Goal: Transaction & Acquisition: Purchase product/service

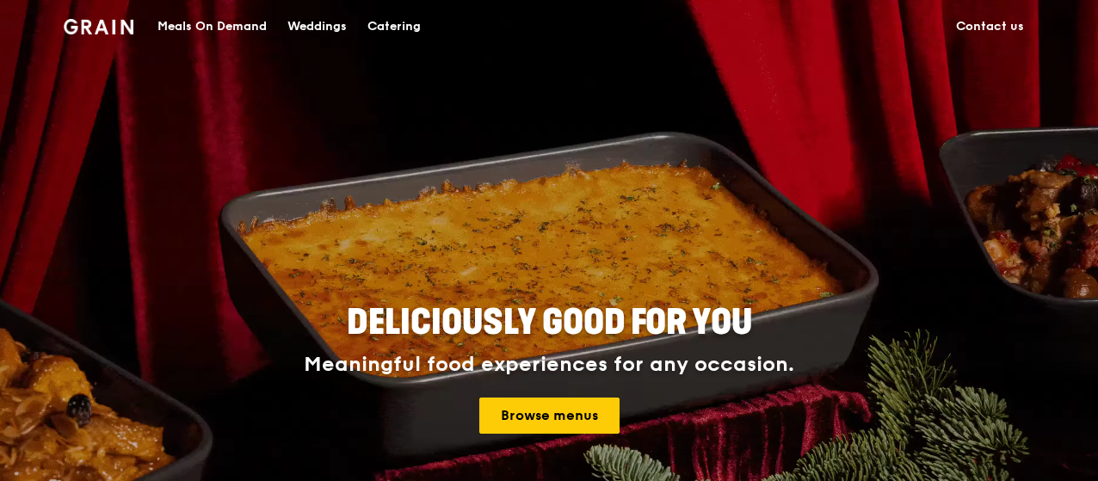
click at [397, 28] on div "Catering" at bounding box center [393, 27] width 53 height 52
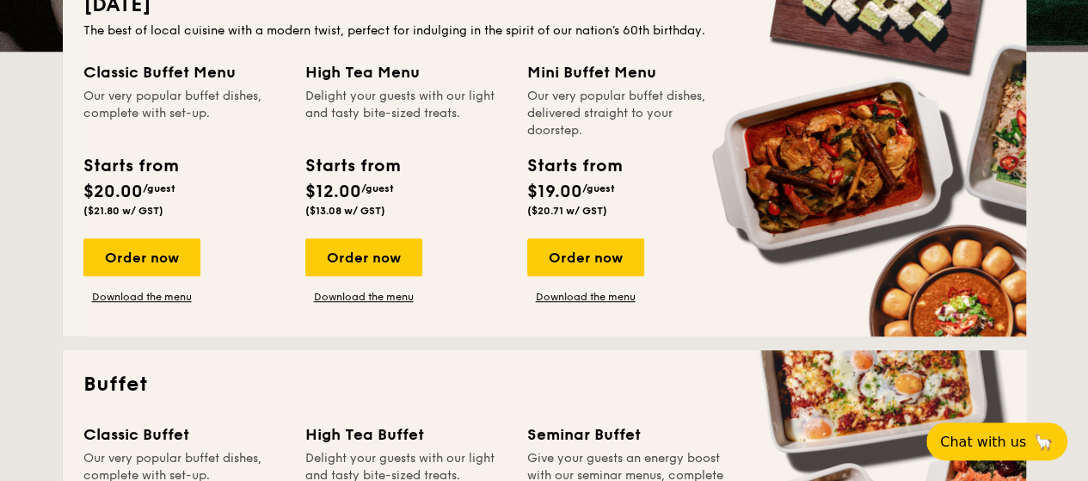
scroll to position [344, 0]
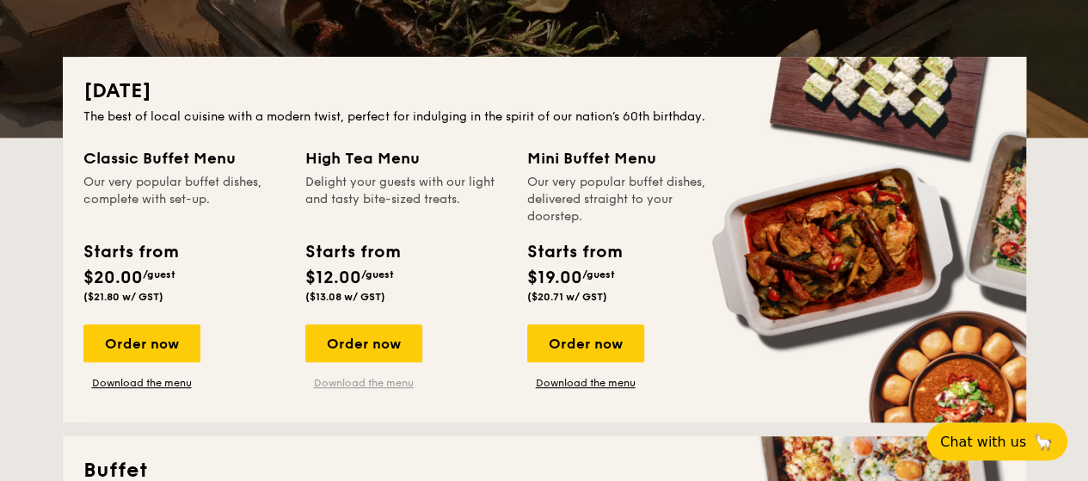
click at [365, 384] on link "Download the menu" at bounding box center [363, 383] width 117 height 14
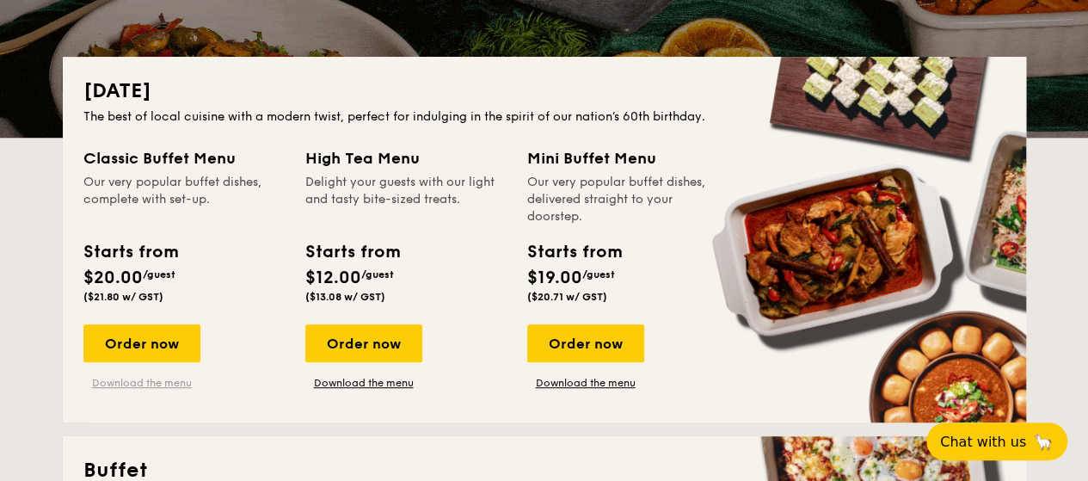
click at [149, 381] on link "Download the menu" at bounding box center [141, 383] width 117 height 14
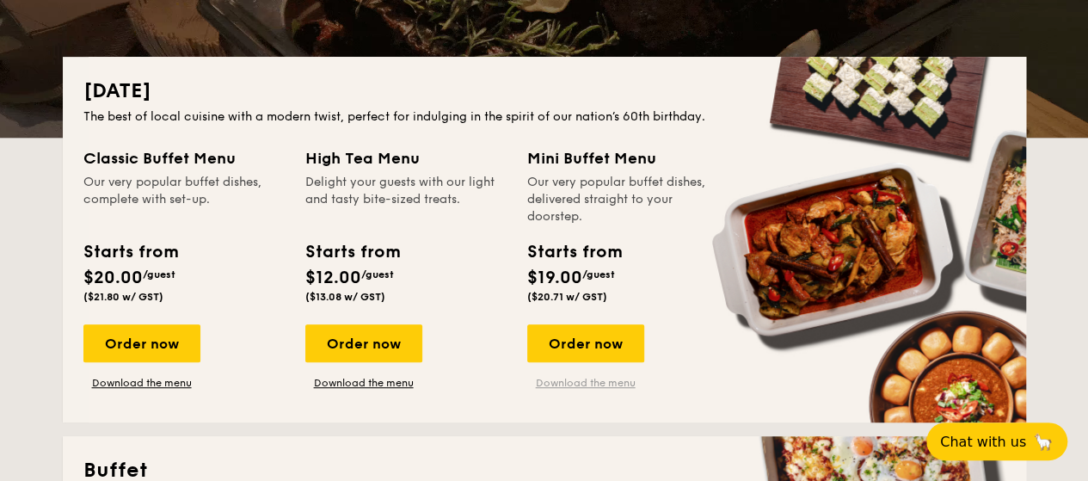
click at [604, 385] on link "Download the menu" at bounding box center [585, 383] width 117 height 14
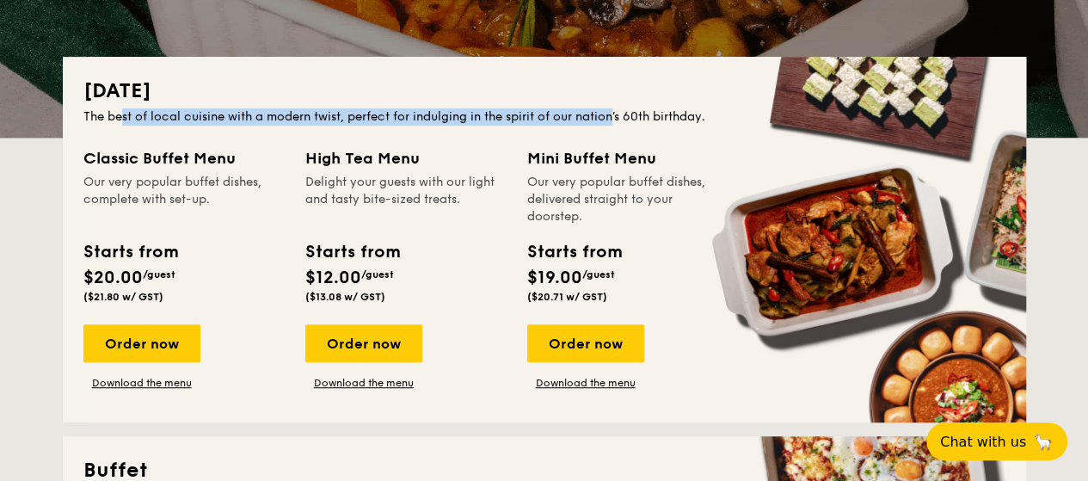
drag, startPoint x: 124, startPoint y: 119, endPoint x: 614, endPoint y: 124, distance: 490.3
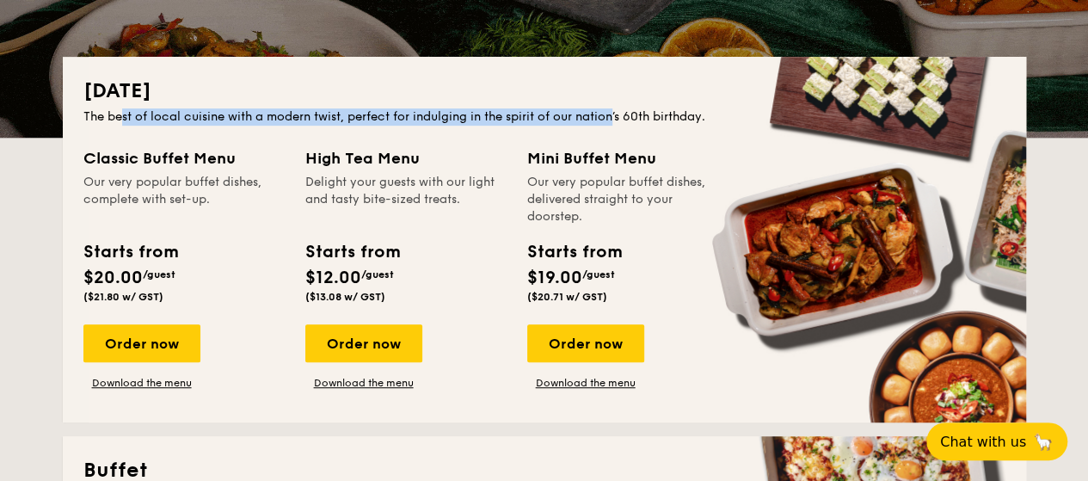
click at [614, 124] on div "The best of local cuisine with a modern twist, perfect for indulging in the spi…" at bounding box center [544, 116] width 922 height 17
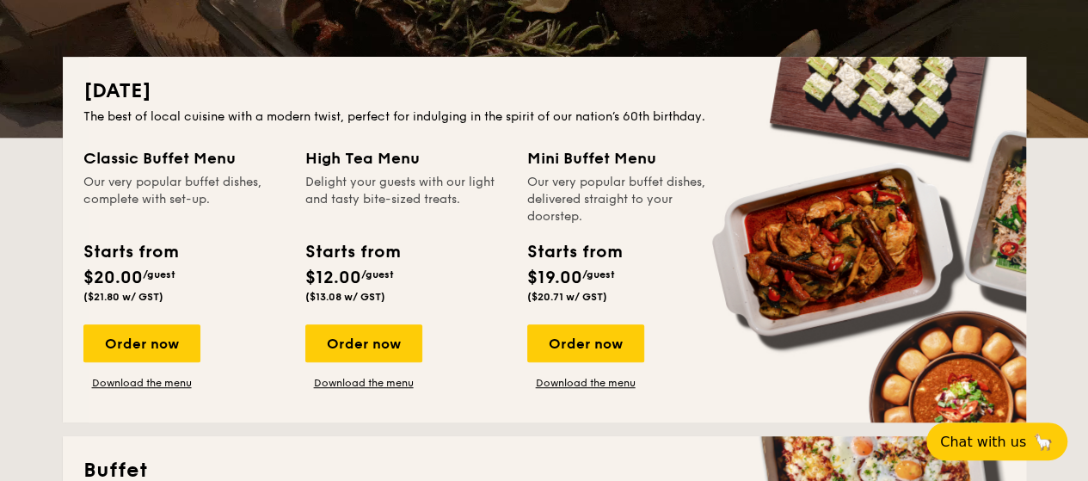
click at [661, 116] on div "The best of local cuisine with a modern twist, perfect for indulging in the spi…" at bounding box center [544, 116] width 922 height 17
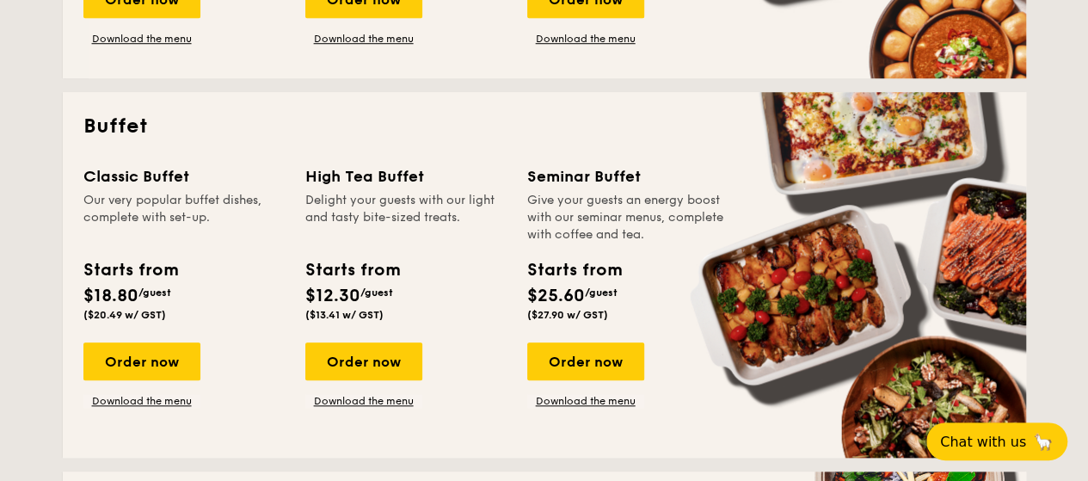
scroll to position [774, 0]
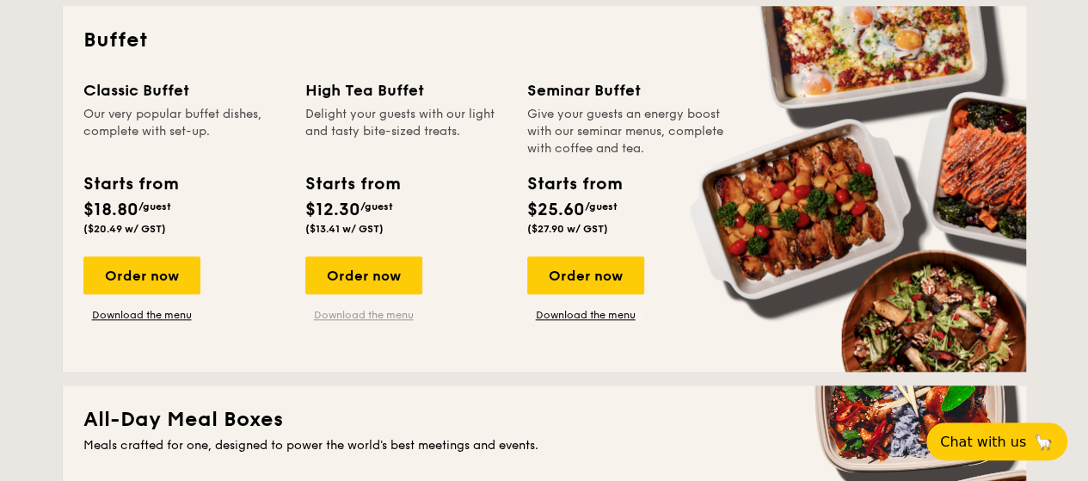
click at [366, 317] on link "Download the menu" at bounding box center [363, 315] width 117 height 14
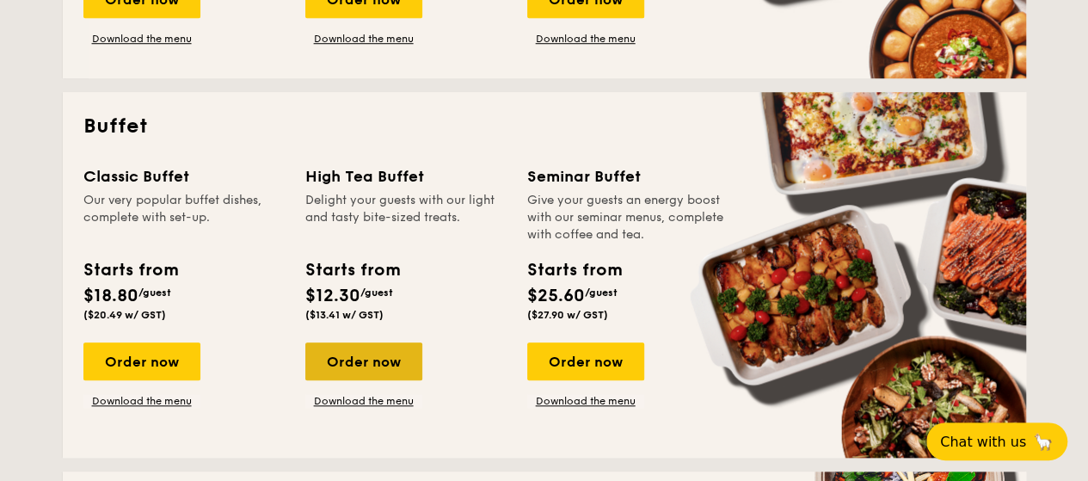
click at [359, 353] on div "Order now" at bounding box center [363, 361] width 117 height 38
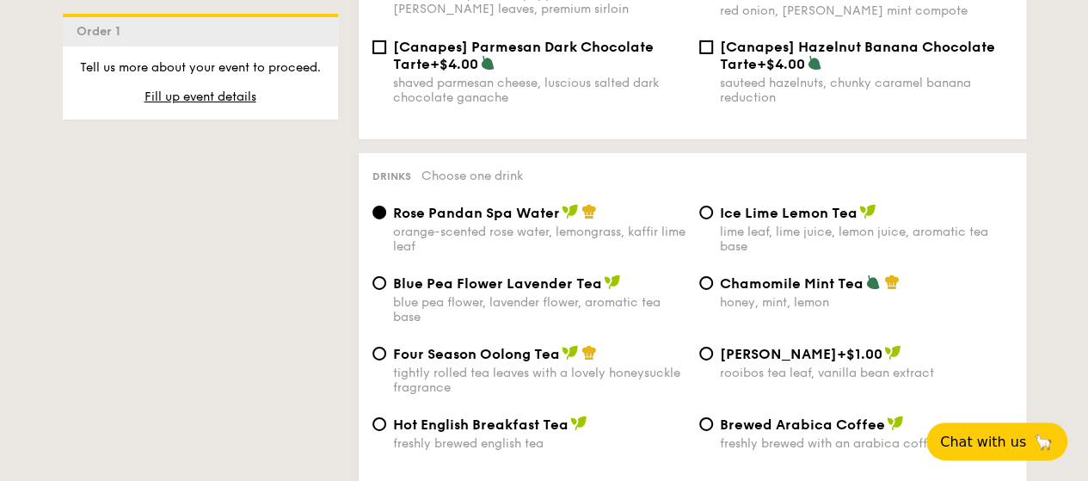
scroll to position [2784, 0]
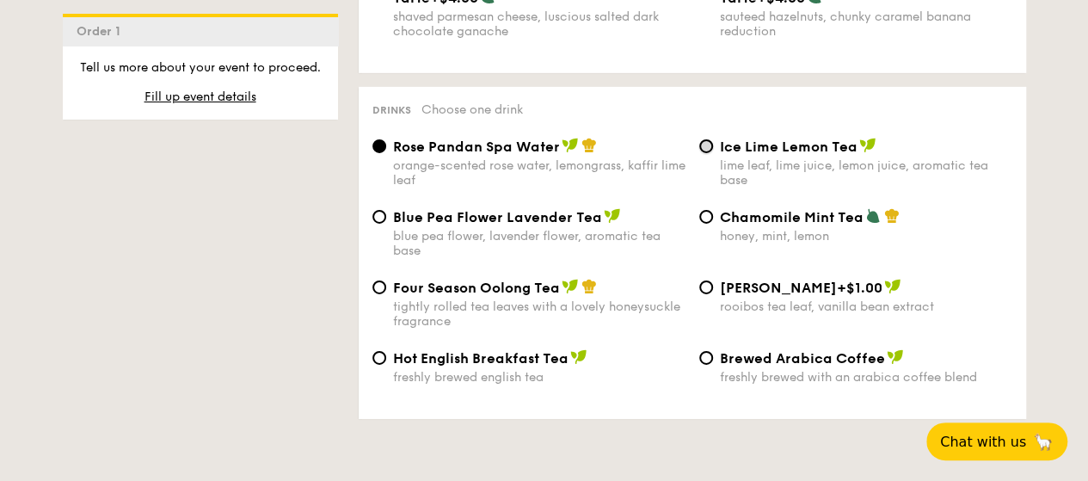
click at [705, 139] on input "Ice Lime Lemon Tea lime leaf, lime juice, lemon juice, aromatic tea base" at bounding box center [706, 146] width 14 height 14
radio input "true"
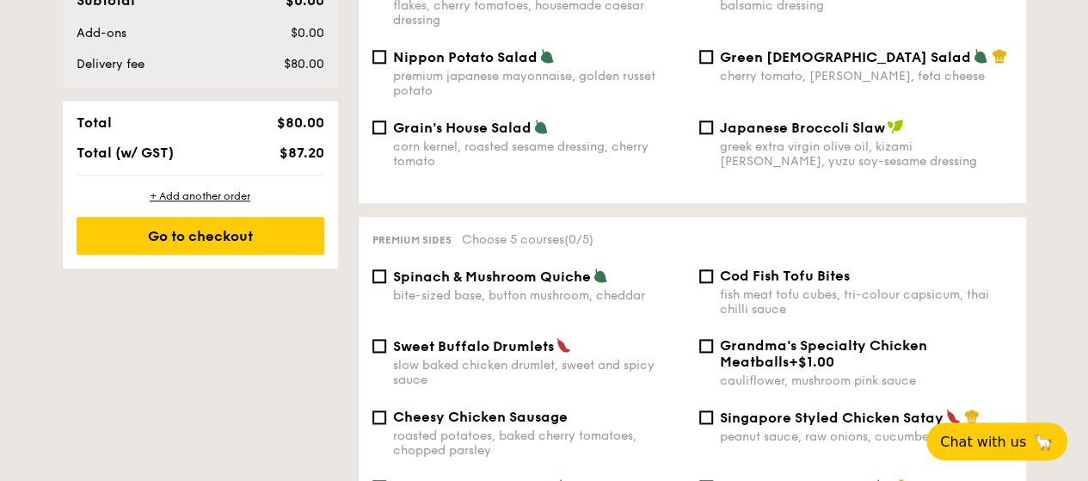
scroll to position [1108, 0]
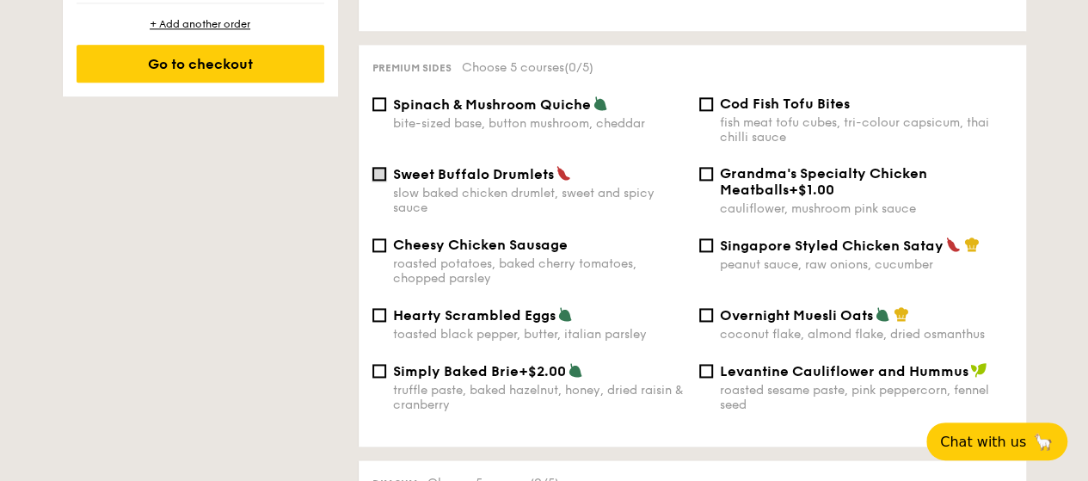
click at [378, 167] on input "Sweet Buffalo Drumlets slow baked chicken drumlet, sweet and spicy sauce" at bounding box center [379, 174] width 14 height 14
checkbox input "true"
click at [375, 97] on input "Spinach & Mushroom Quiche bite-sized base, button mushroom, cheddar" at bounding box center [379, 104] width 14 height 14
checkbox input "true"
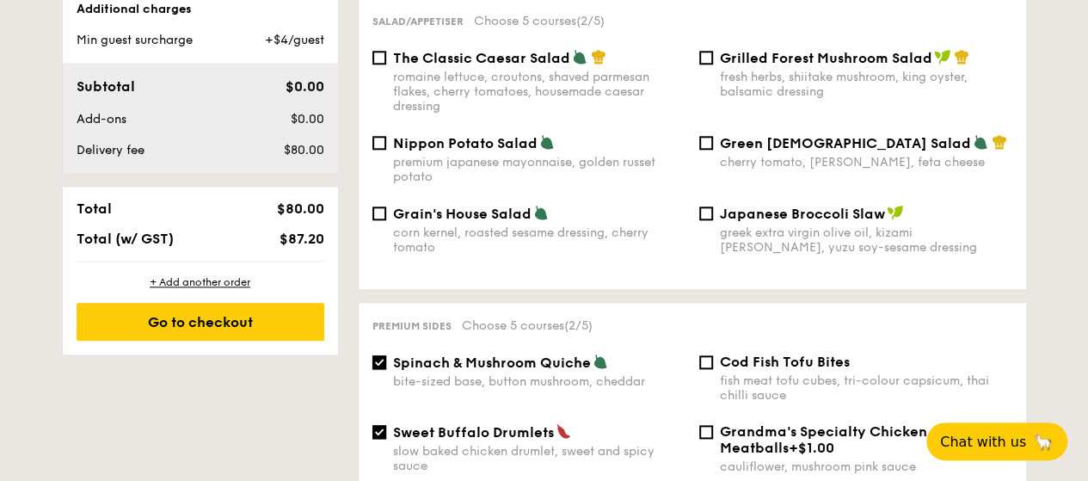
scroll to position [1022, 0]
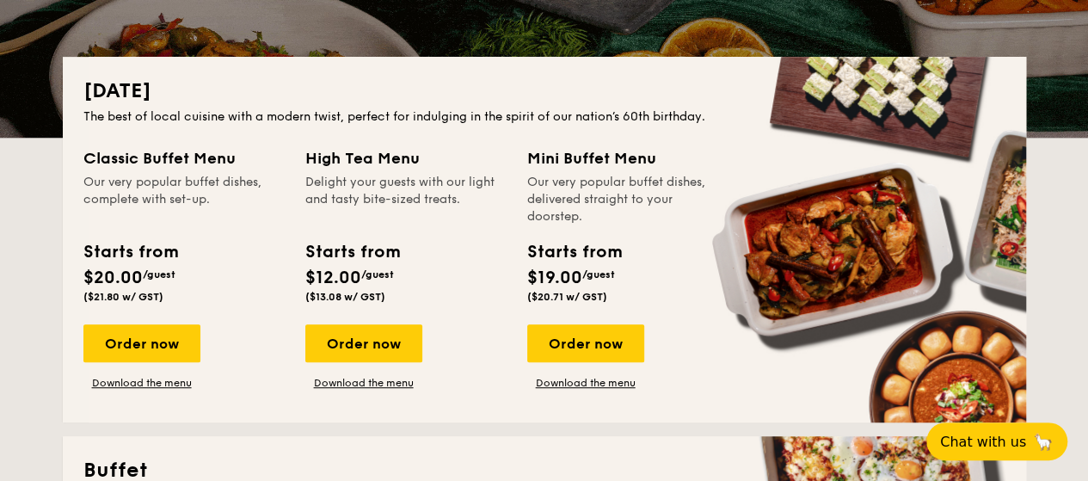
scroll to position [774, 0]
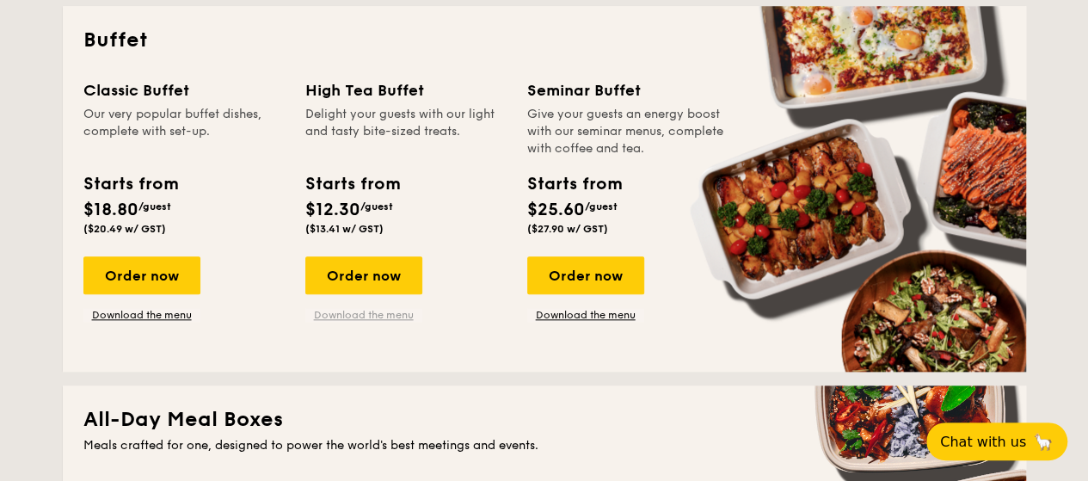
click at [388, 316] on link "Download the menu" at bounding box center [363, 315] width 117 height 14
click at [352, 266] on div "Order now" at bounding box center [363, 275] width 117 height 38
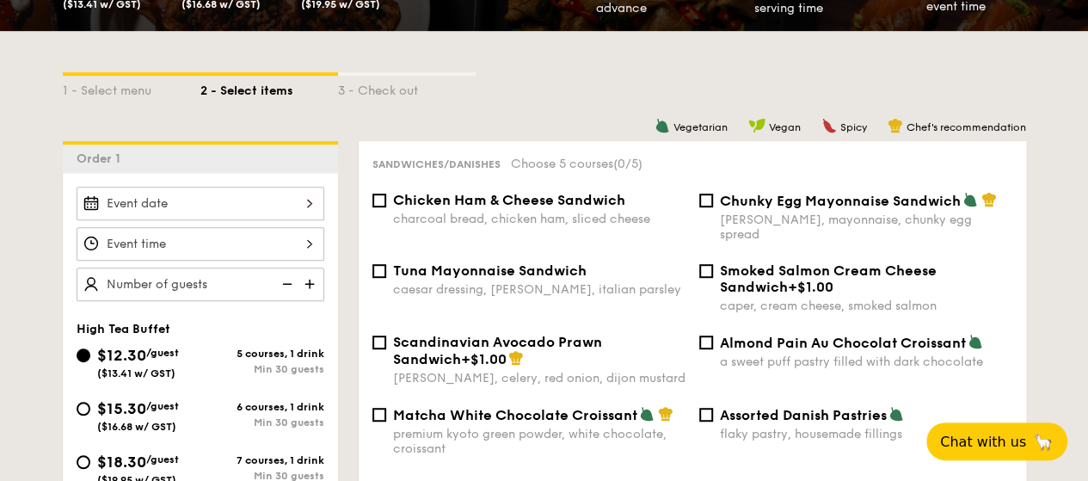
scroll to position [430, 0]
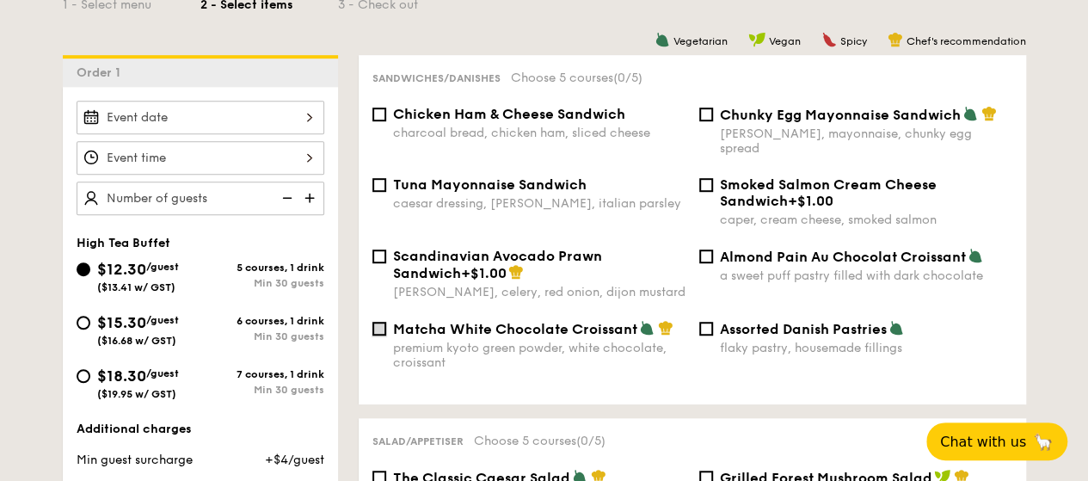
click at [380, 322] on input "Matcha White Chocolate Croissant premium kyoto green powder, white chocolate, c…" at bounding box center [379, 329] width 14 height 14
checkbox input "true"
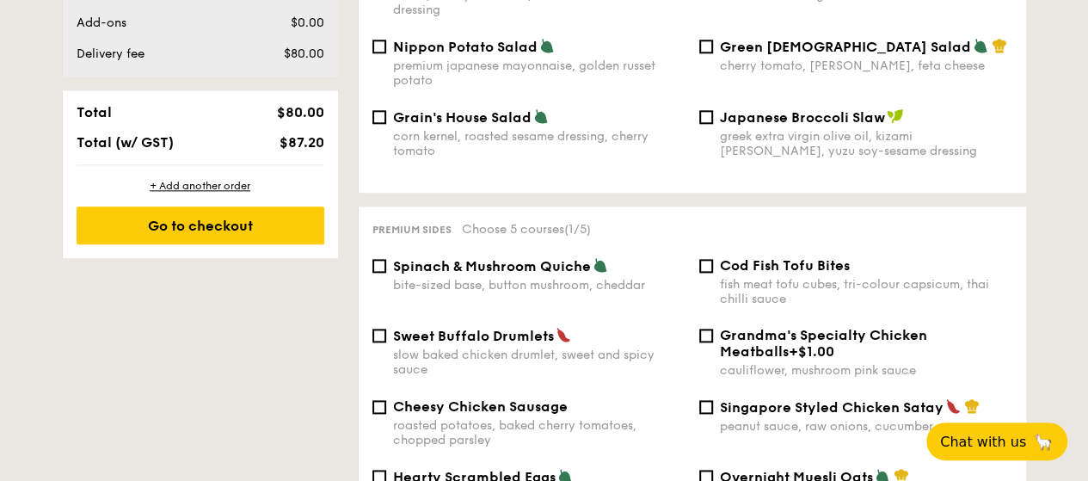
scroll to position [1032, 0]
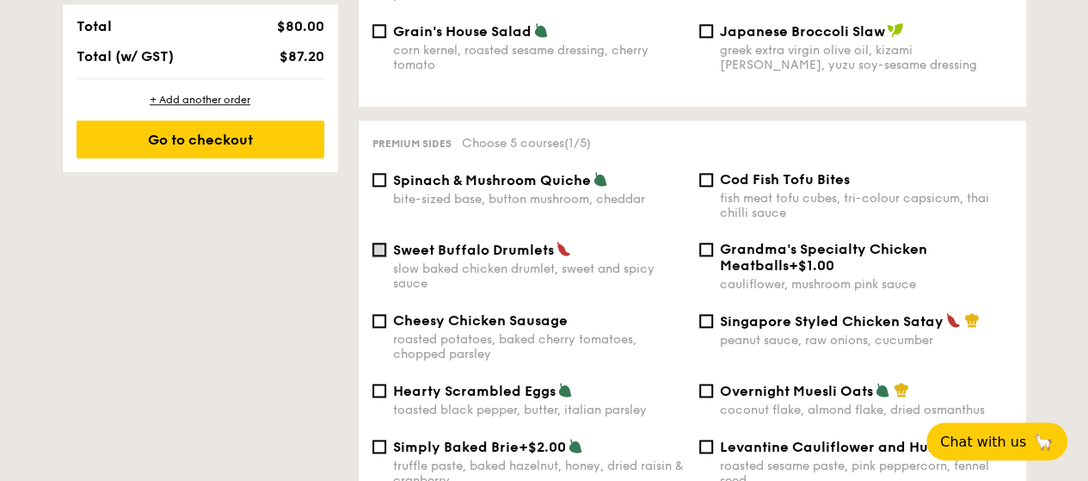
click at [380, 243] on input "Sweet Buffalo Drumlets slow baked chicken drumlet, sweet and spicy sauce" at bounding box center [379, 250] width 14 height 14
checkbox input "true"
click at [382, 314] on input "Cheesy Chicken Sausage roasted potatoes, baked cherry tomatoes, chopped parsley" at bounding box center [379, 321] width 14 height 14
checkbox input "false"
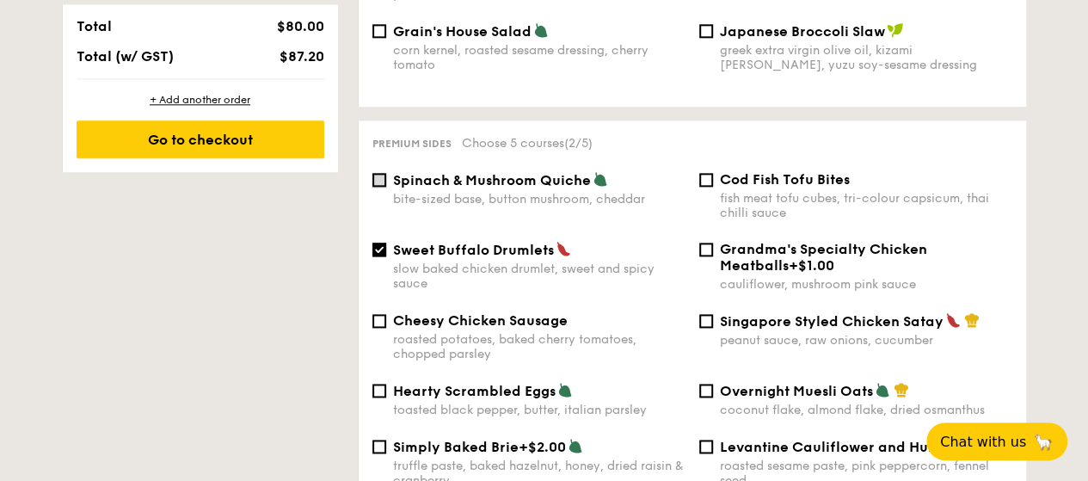
click at [380, 173] on input "Spinach & Mushroom Quiche bite-sized base, button mushroom, cheddar" at bounding box center [379, 180] width 14 height 14
checkbox input "true"
click at [378, 384] on input "Hearty Scrambled Eggs toasted black pepper, butter, italian parsley" at bounding box center [379, 391] width 14 height 14
checkbox input "true"
click at [709, 173] on input "Cod Fish Tofu Bites fish meat tofu cubes, tri-colour capsicum, thai chilli sauce" at bounding box center [706, 180] width 14 height 14
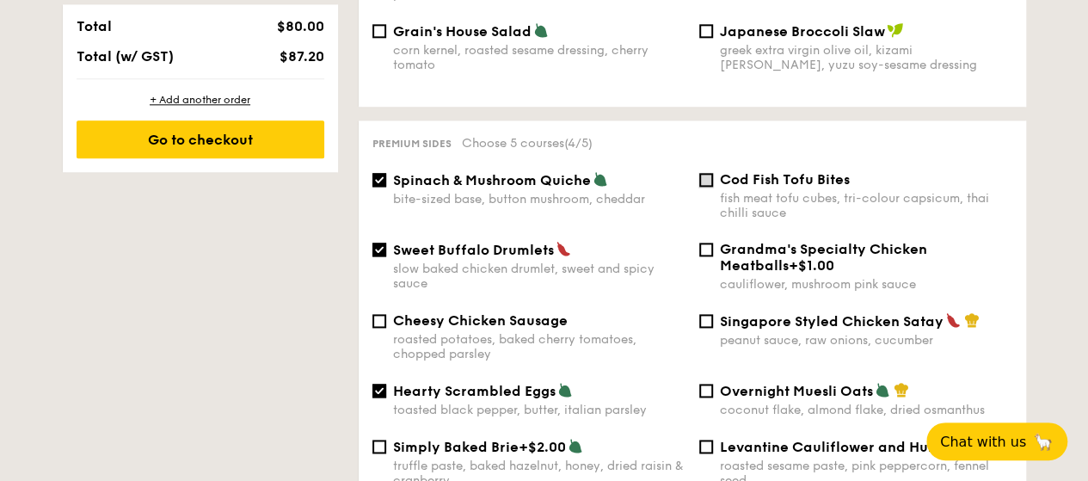
checkbox input "true"
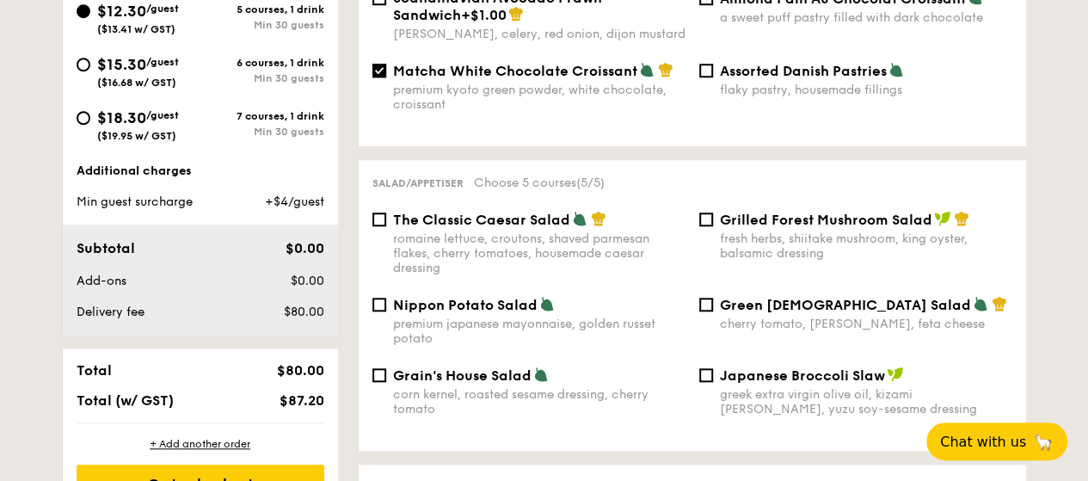
scroll to position [602, 0]
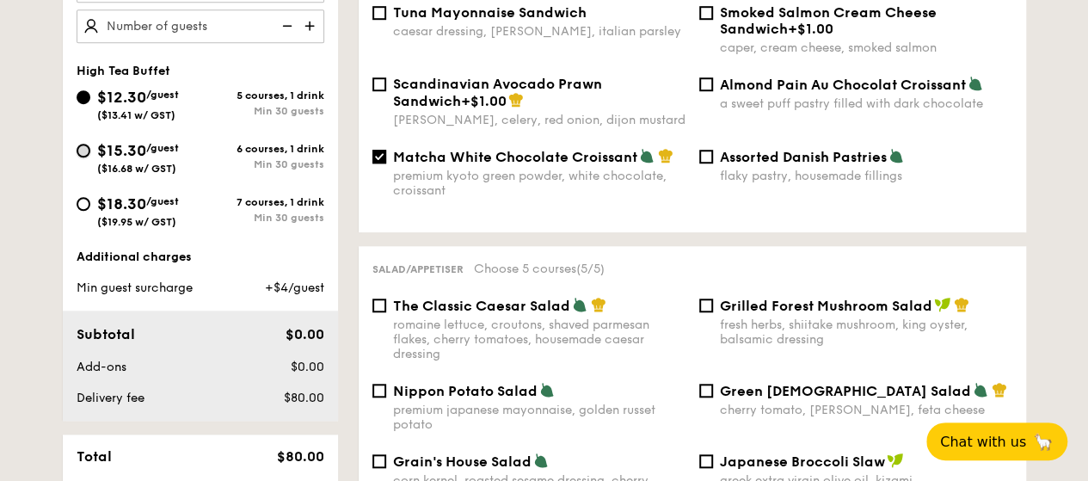
click at [80, 146] on input "$15.30 /guest ($16.68 w/ GST) 6 courses, 1 drink Min 30 guests" at bounding box center [84, 151] width 14 height 14
radio input "true"
checkbox input "false"
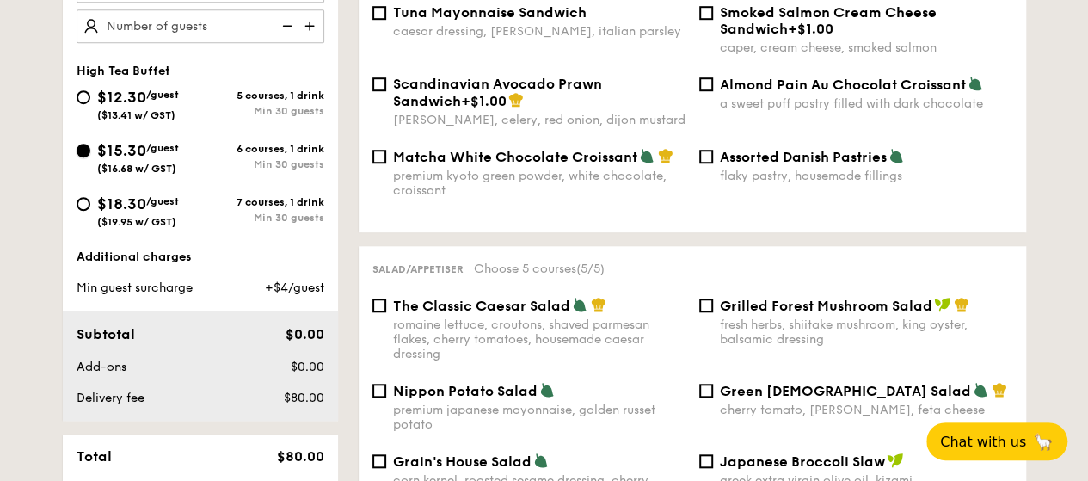
checkbox input "false"
radio input "true"
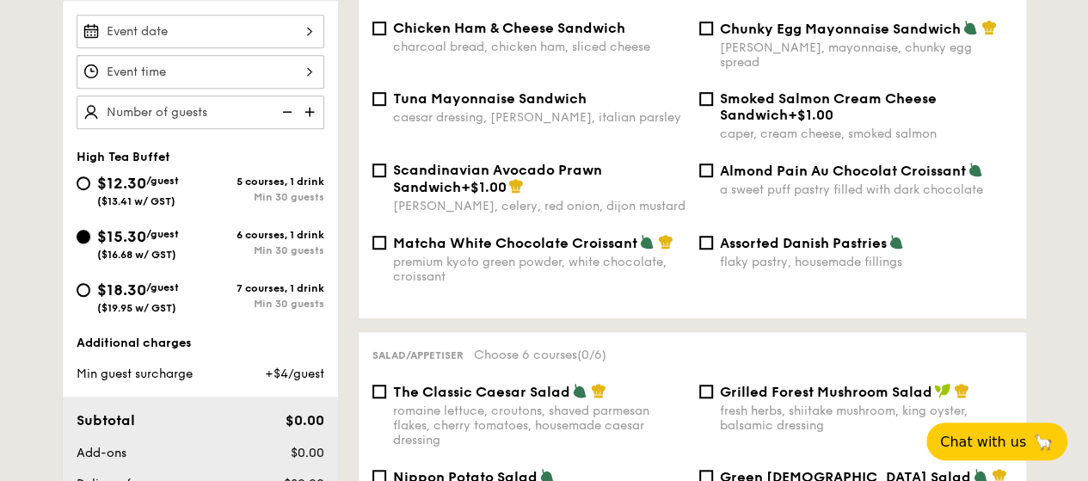
scroll to position [430, 0]
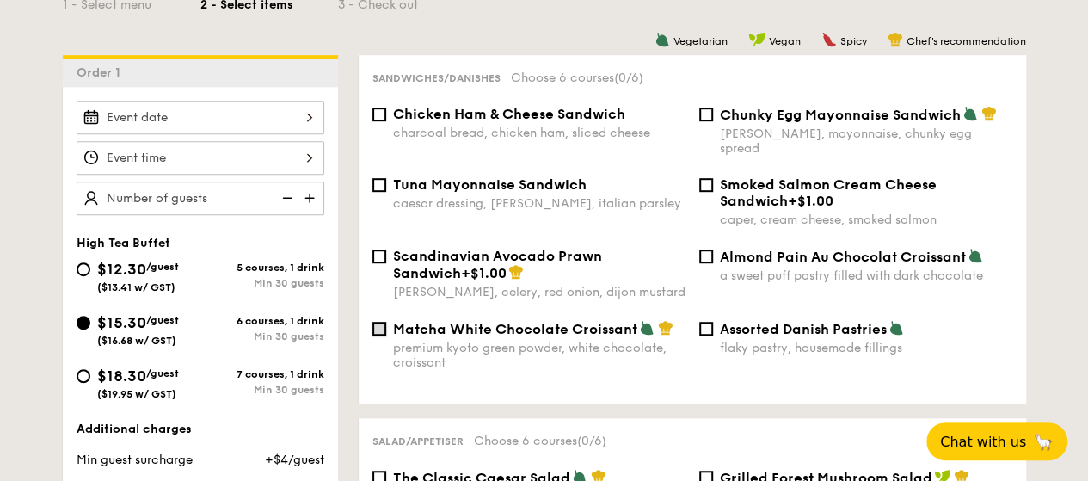
click at [380, 322] on input "Matcha White Chocolate Croissant premium kyoto green powder, white chocolate, c…" at bounding box center [379, 329] width 14 height 14
checkbox input "true"
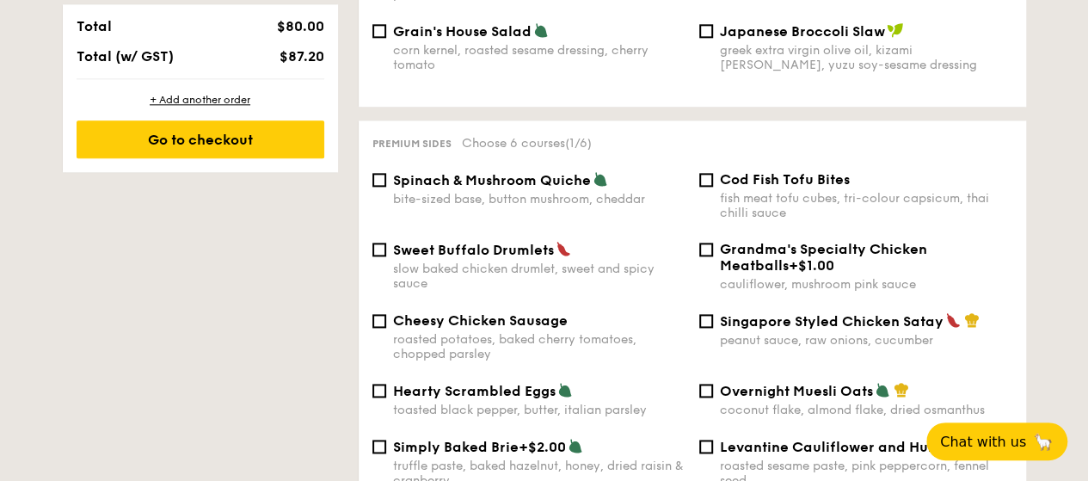
scroll to position [1118, 0]
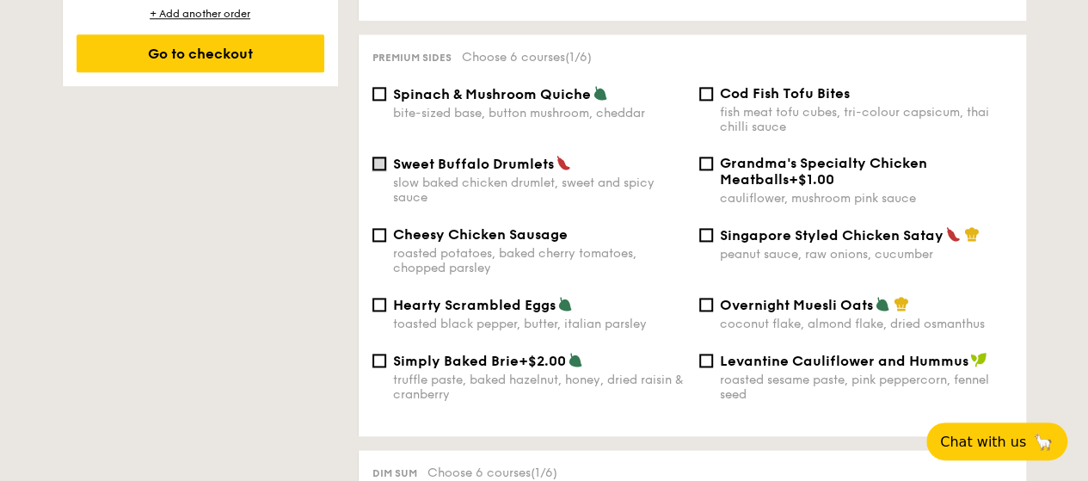
click at [378, 157] on input "Sweet Buffalo Drumlets slow baked chicken drumlet, sweet and spicy sauce" at bounding box center [379, 164] width 14 height 14
checkbox input "true"
click at [377, 87] on input "Spinach & Mushroom Quiche bite-sized base, button mushroom, cheddar" at bounding box center [379, 94] width 14 height 14
checkbox input "true"
click at [709, 87] on input "Cod Fish Tofu Bites fish meat tofu cubes, tri-colour capsicum, thai chilli sauce" at bounding box center [706, 94] width 14 height 14
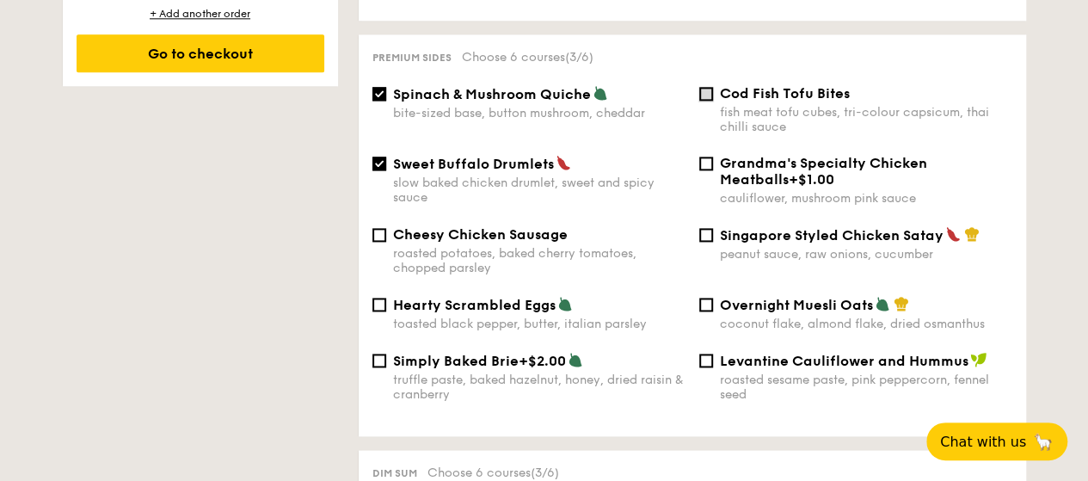
checkbox input "true"
click at [701, 233] on input "Singapore Styled Chicken Satay peanut sauce, raw onions, cucumber" at bounding box center [706, 235] width 14 height 14
checkbox input "true"
click at [707, 87] on input "Cod Fish Tofu Bites fish meat tofu cubes, tri-colour capsicum, thai chilli sauce" at bounding box center [706, 94] width 14 height 14
checkbox input "false"
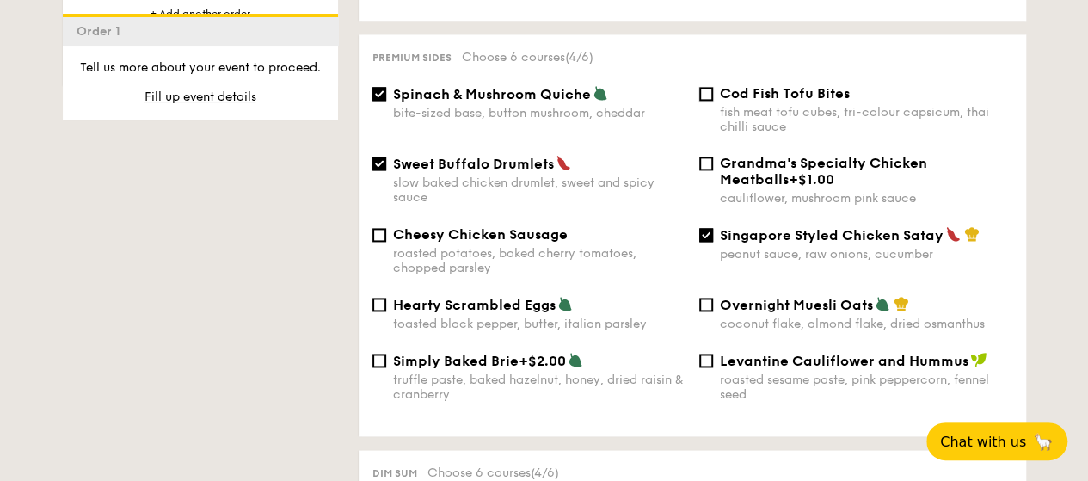
scroll to position [1462, 0]
